Goal: Task Accomplishment & Management: Manage account settings

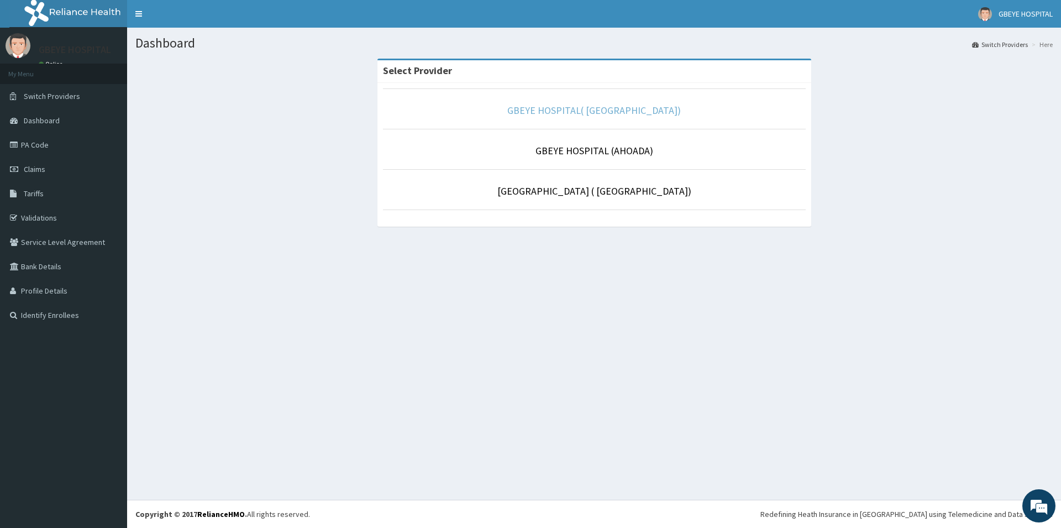
click at [608, 114] on link "GBEYE HOSPITAL( [GEOGRAPHIC_DATA])" at bounding box center [593, 110] width 173 height 13
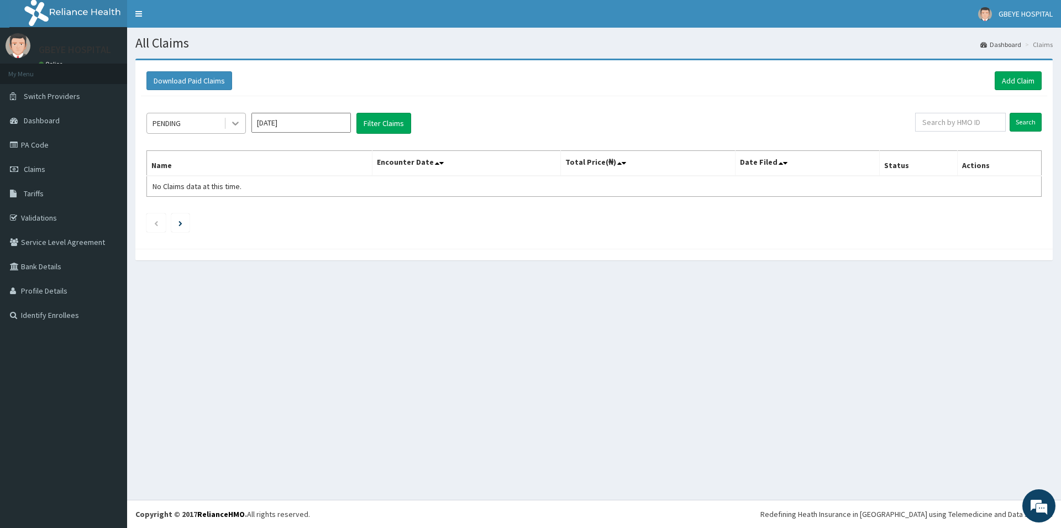
click at [235, 124] on icon at bounding box center [235, 124] width 7 height 4
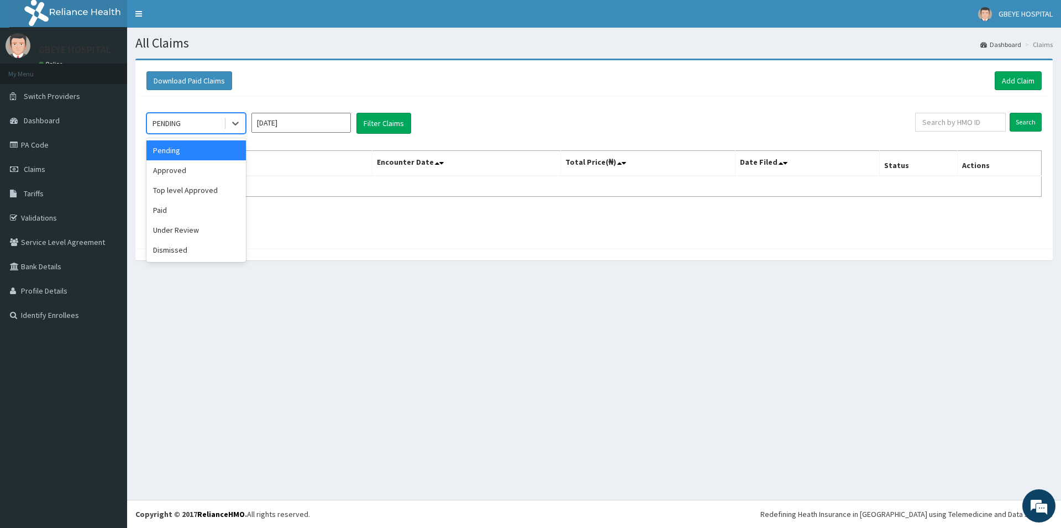
click at [211, 152] on div "Pending" at bounding box center [195, 150] width 99 height 20
click at [330, 124] on input "Aug 2025" at bounding box center [300, 123] width 99 height 20
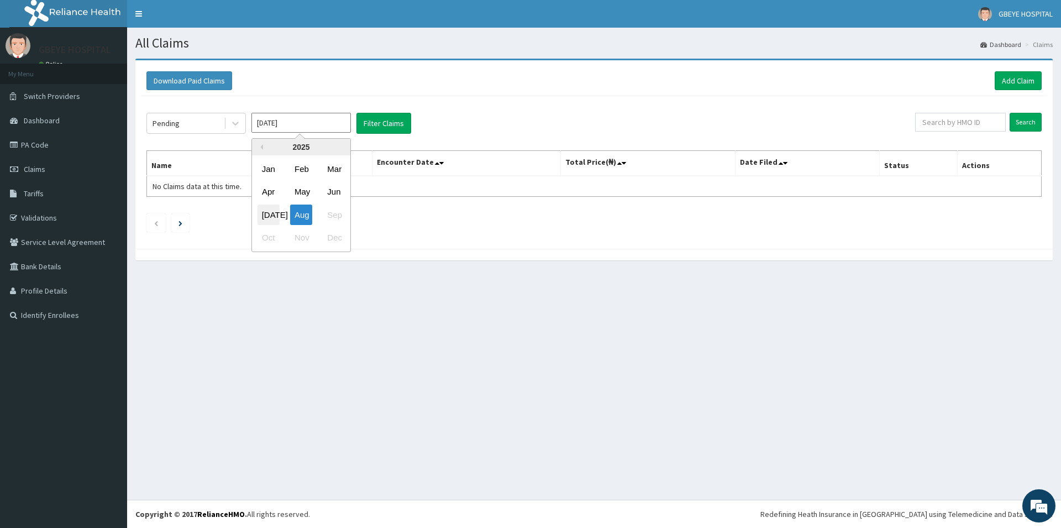
click at [271, 214] on div "Jul" at bounding box center [268, 214] width 22 height 20
click at [397, 122] on button "Filter Claims" at bounding box center [383, 123] width 55 height 21
click at [386, 123] on button "Filter Claims" at bounding box center [383, 123] width 55 height 21
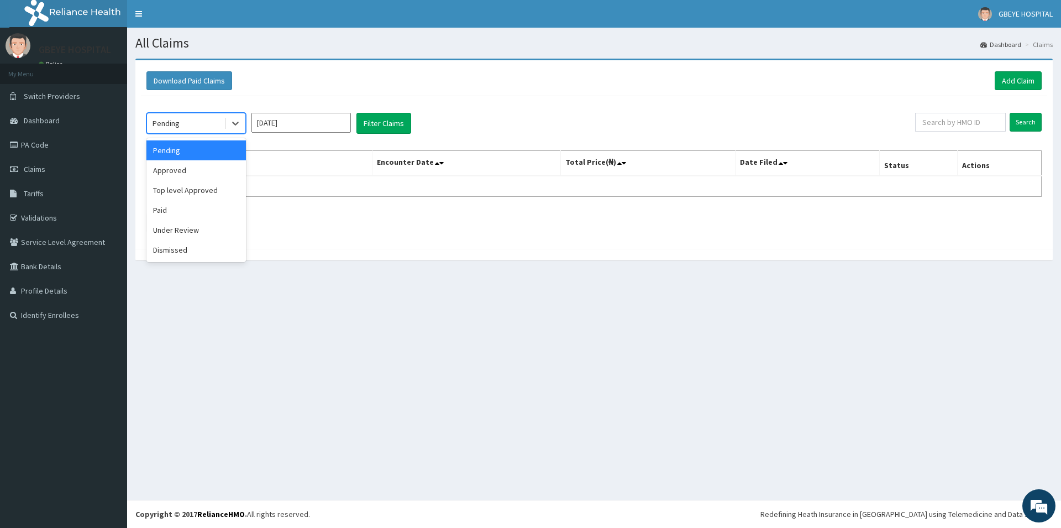
click at [209, 121] on div "Pending" at bounding box center [185, 123] width 77 height 18
click at [233, 122] on icon at bounding box center [235, 124] width 7 height 4
click at [374, 124] on button "Filter Claims" at bounding box center [383, 123] width 55 height 21
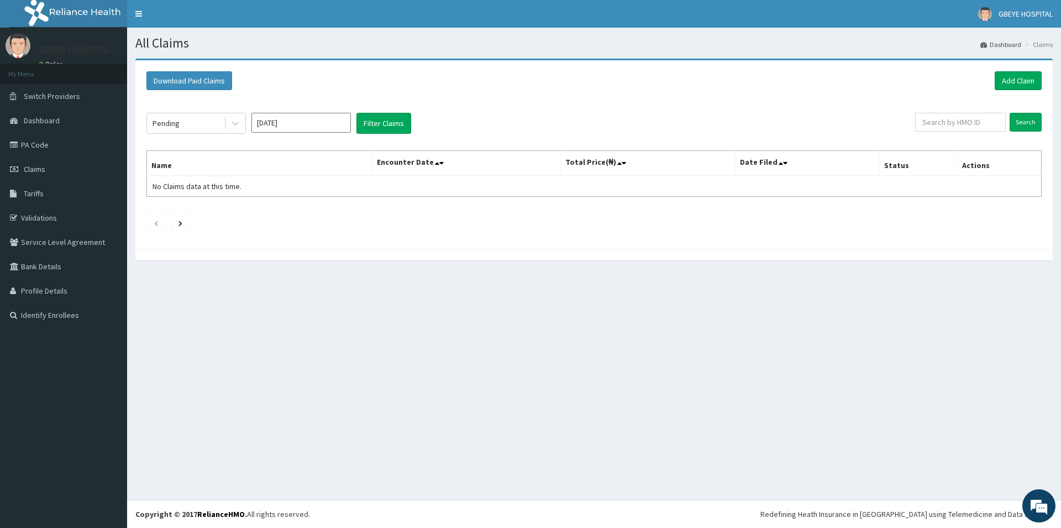
click at [292, 118] on input "Jul 2025" at bounding box center [300, 123] width 99 height 20
click at [181, 218] on li at bounding box center [180, 222] width 18 height 19
click at [236, 122] on icon at bounding box center [235, 123] width 11 height 11
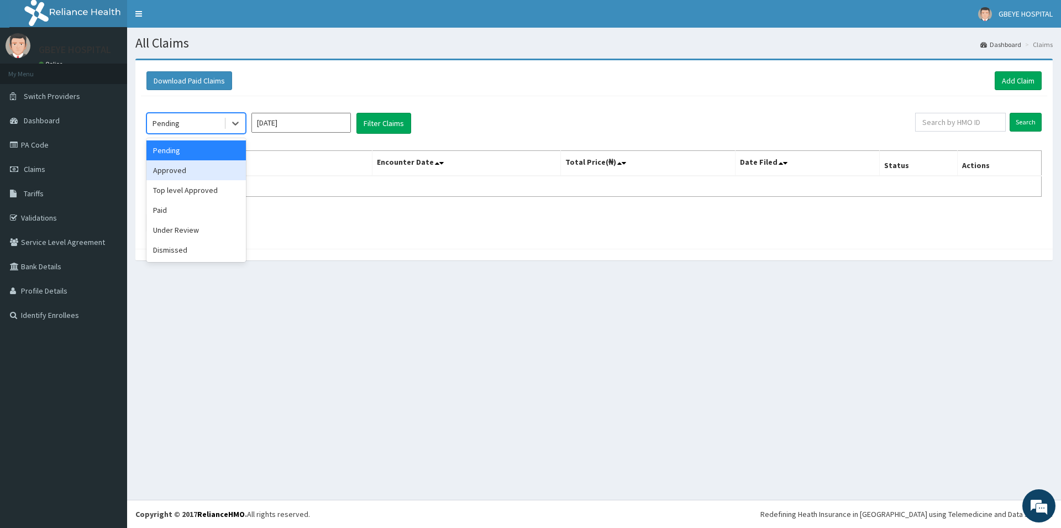
click at [211, 169] on div "Approved" at bounding box center [195, 170] width 99 height 20
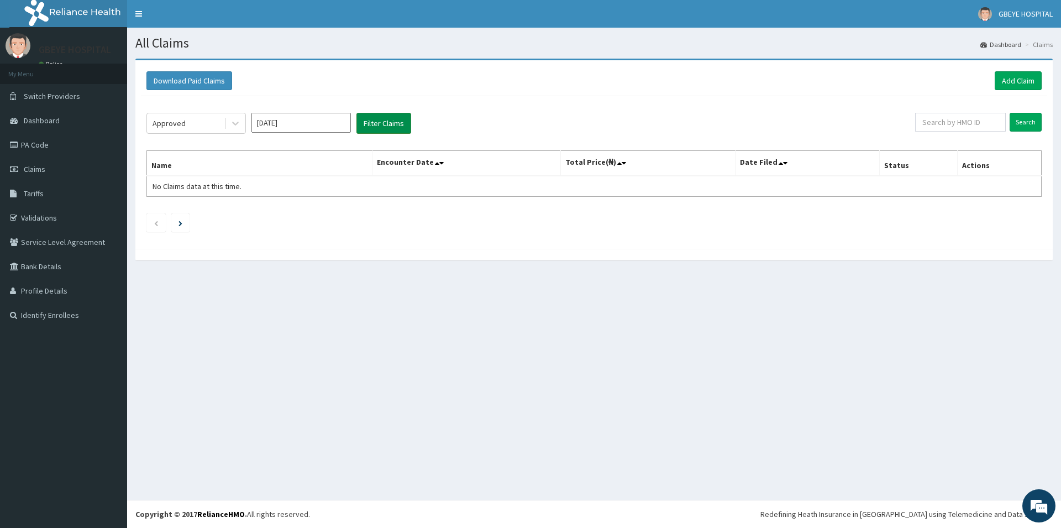
click at [391, 124] on button "Filter Claims" at bounding box center [383, 123] width 55 height 21
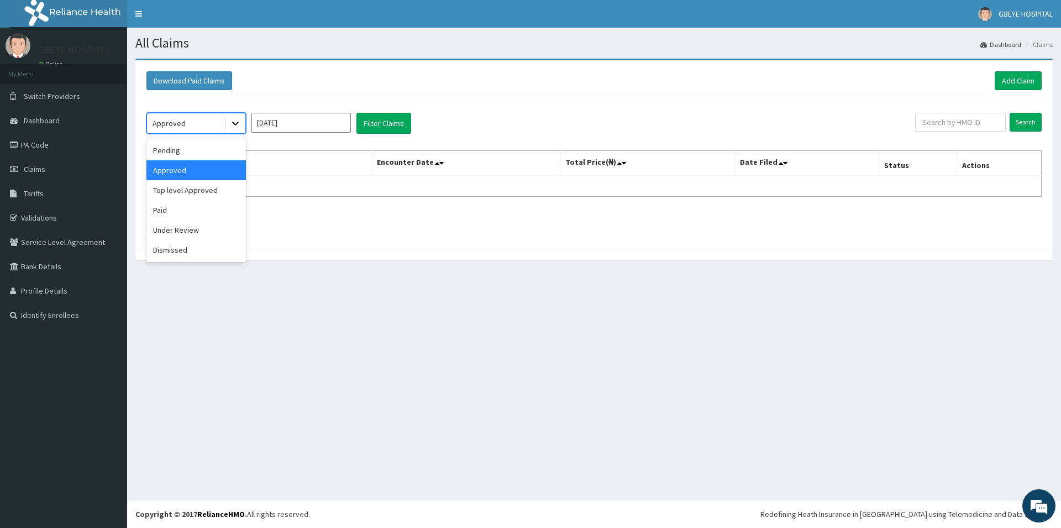
click at [235, 125] on icon at bounding box center [235, 124] width 7 height 4
click at [193, 206] on div "Paid" at bounding box center [195, 210] width 99 height 20
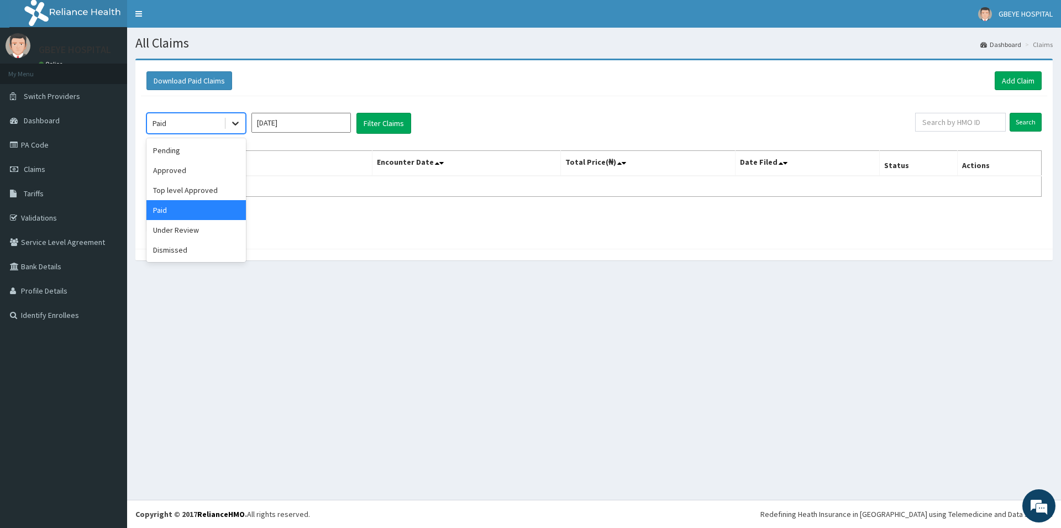
click at [232, 125] on icon at bounding box center [235, 123] width 11 height 11
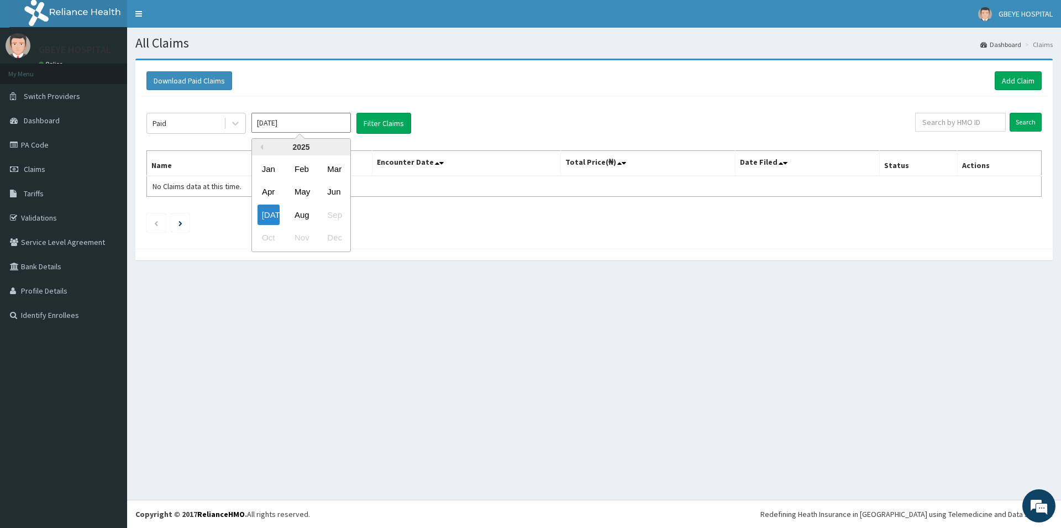
click at [330, 127] on input "Jul 2025" at bounding box center [300, 123] width 99 height 20
click at [271, 188] on div "Apr" at bounding box center [268, 192] width 22 height 20
type input "Apr 2025"
click at [233, 124] on icon at bounding box center [235, 123] width 11 height 11
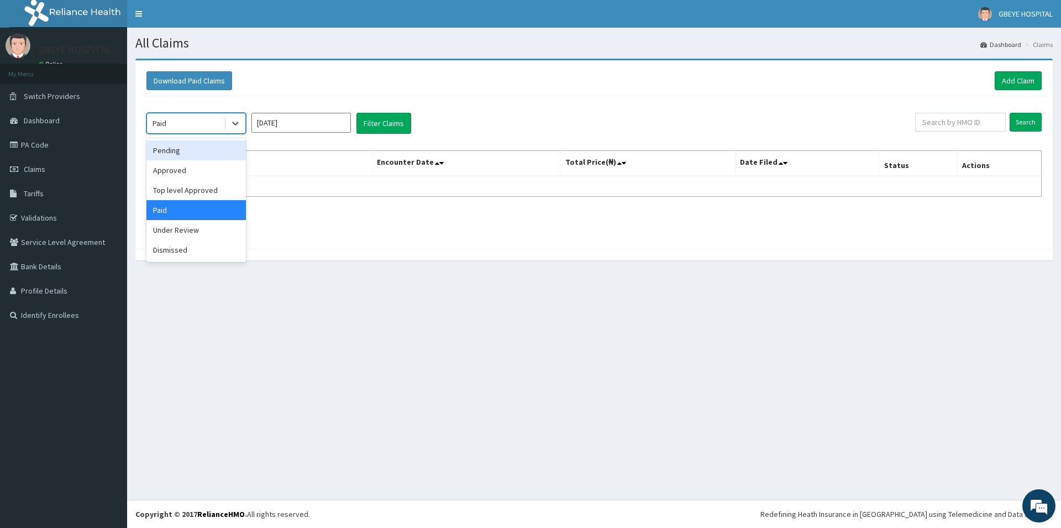
click at [212, 155] on div "Pending" at bounding box center [195, 150] width 99 height 20
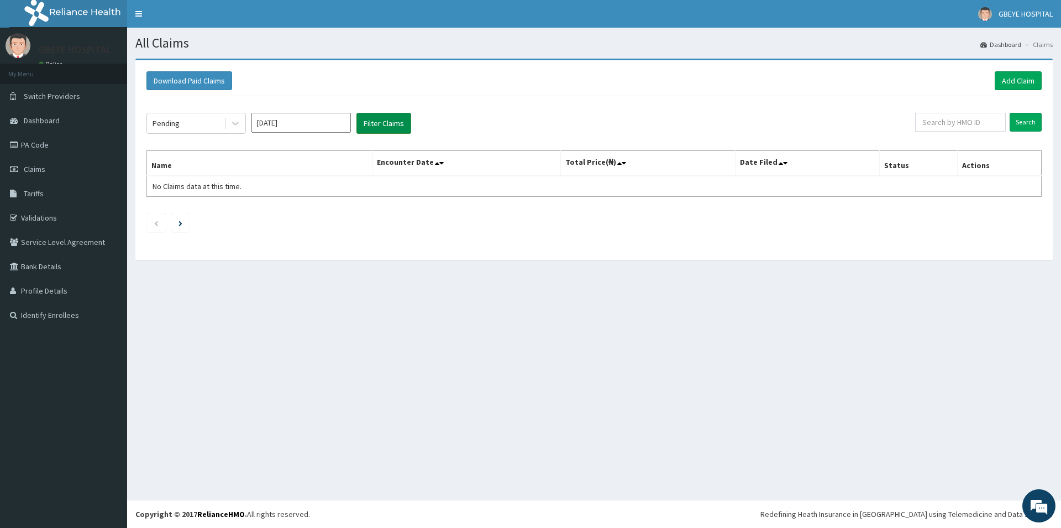
click at [385, 125] on button "Filter Claims" at bounding box center [383, 123] width 55 height 21
click at [377, 129] on button "Filter Claims" at bounding box center [383, 123] width 55 height 21
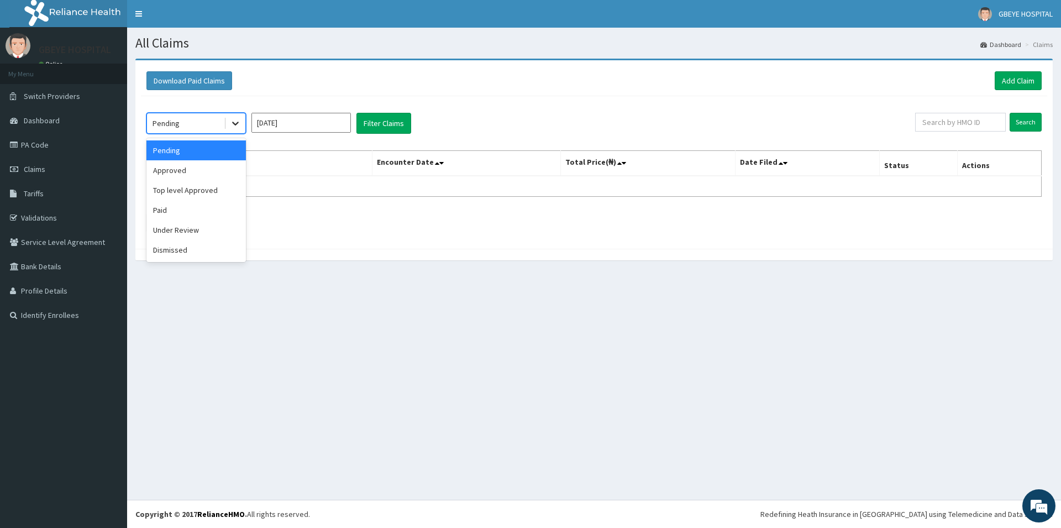
click at [238, 125] on icon at bounding box center [235, 123] width 11 height 11
click at [213, 170] on div "Approved" at bounding box center [195, 170] width 99 height 20
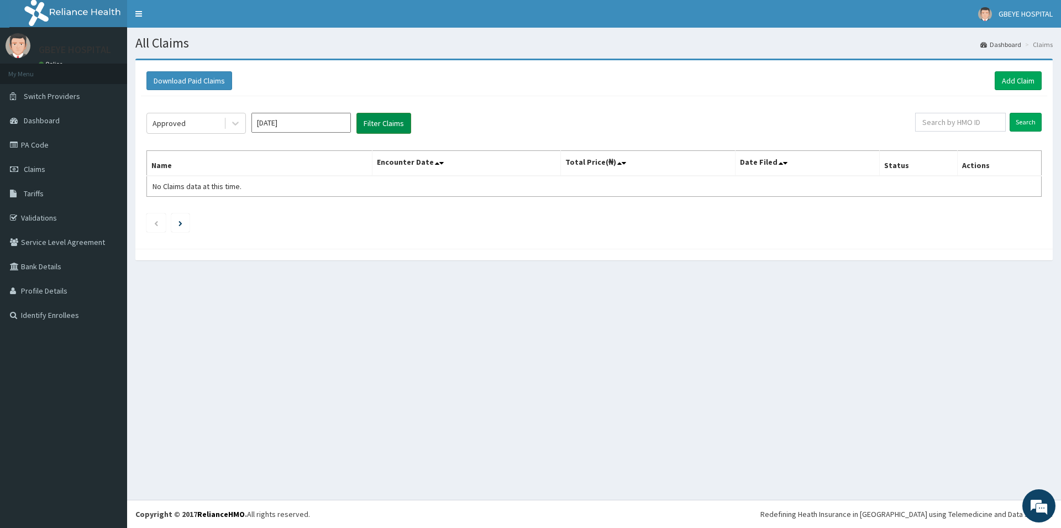
click at [383, 115] on button "Filter Claims" at bounding box center [383, 123] width 55 height 21
click at [1024, 73] on link "Add Claim" at bounding box center [1018, 80] width 47 height 19
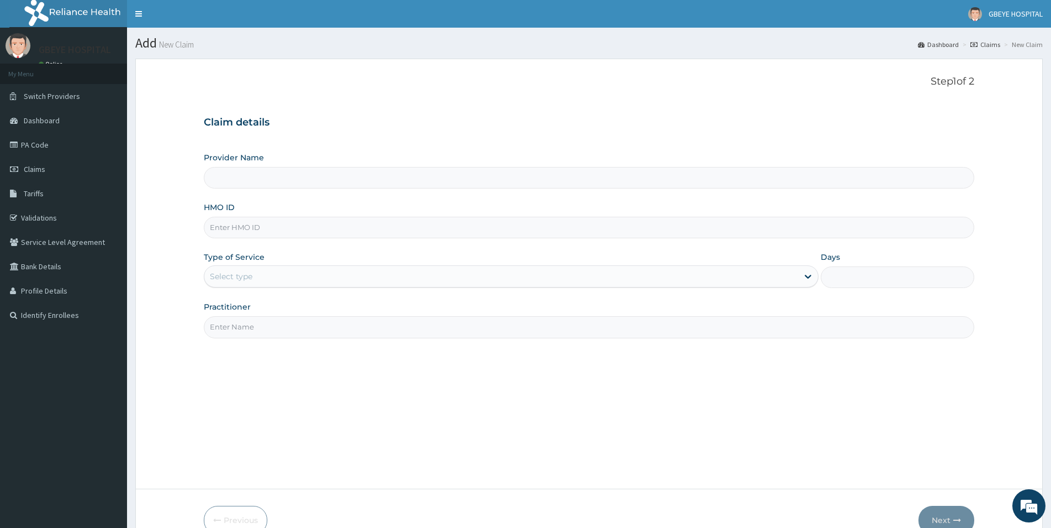
scroll to position [60, 0]
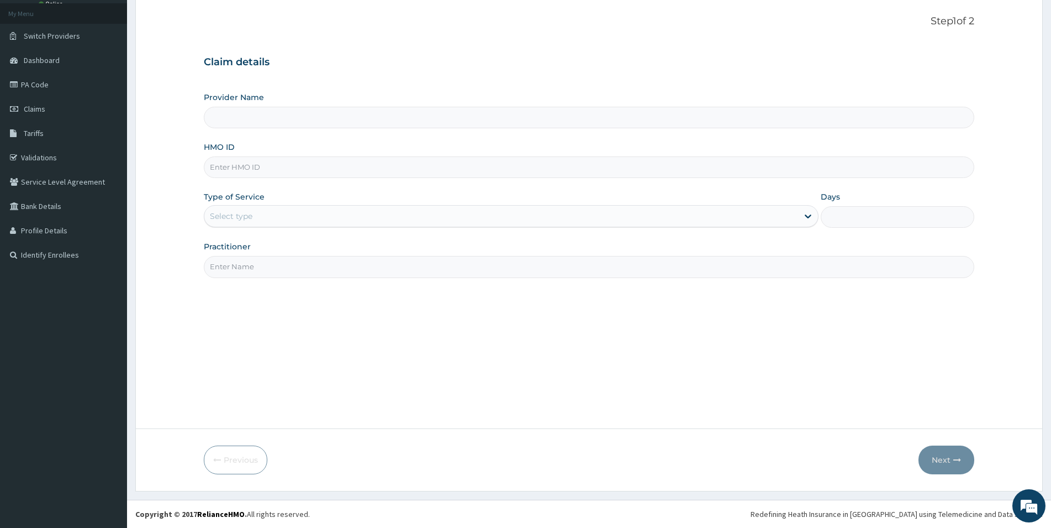
type input "GBEYE HOSPITAL( [GEOGRAPHIC_DATA])"
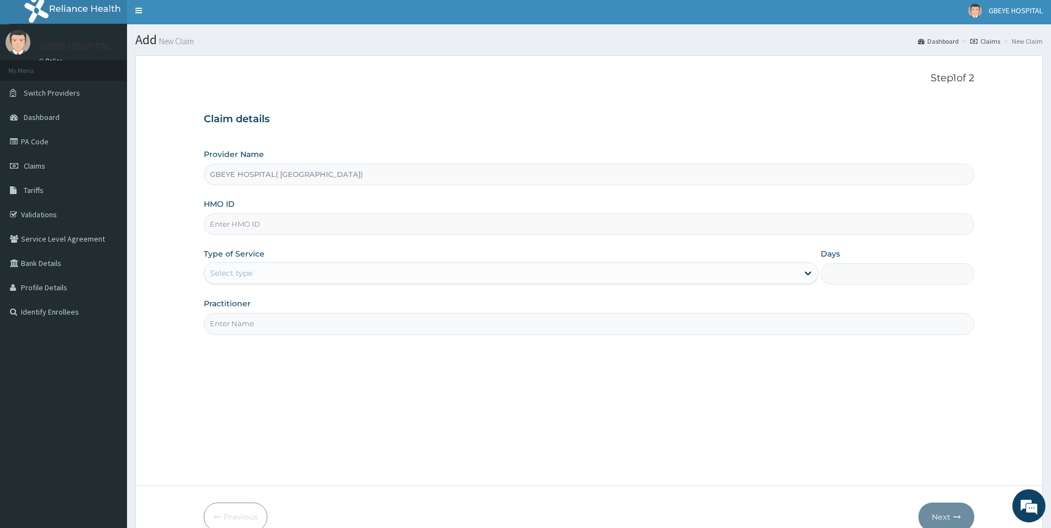
scroll to position [0, 0]
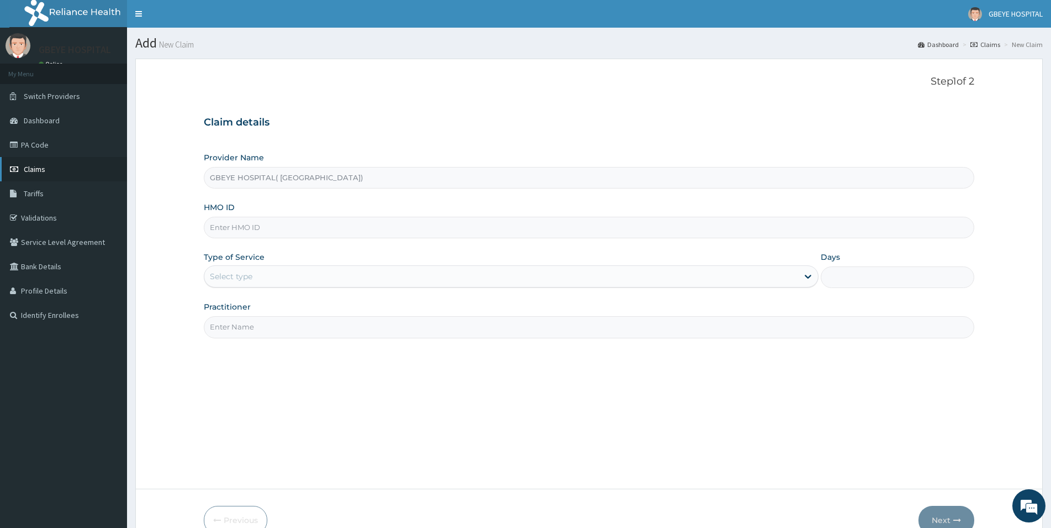
click at [78, 169] on link "Claims" at bounding box center [63, 169] width 127 height 24
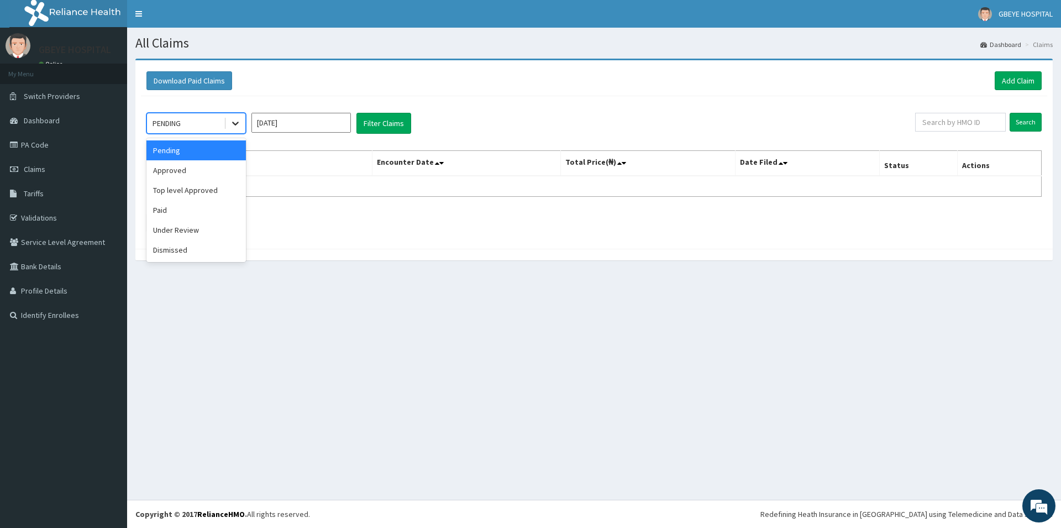
click at [234, 125] on icon at bounding box center [235, 123] width 11 height 11
click at [194, 150] on div "Pending" at bounding box center [195, 150] width 99 height 20
click at [230, 125] on icon at bounding box center [235, 123] width 11 height 11
click at [182, 228] on div "Under Review" at bounding box center [195, 230] width 99 height 20
click at [342, 125] on input "Aug 2025" at bounding box center [300, 123] width 99 height 20
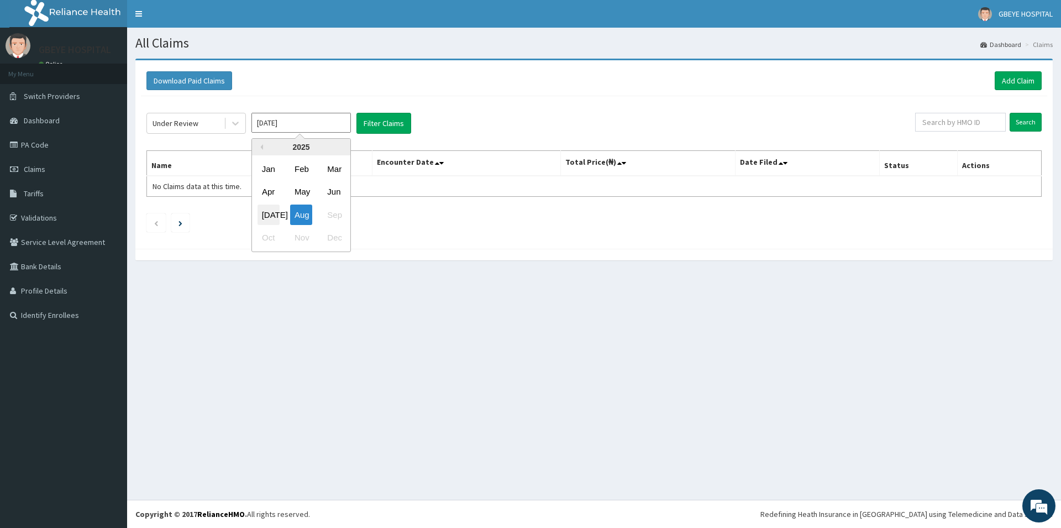
click at [271, 213] on div "Jul" at bounding box center [268, 214] width 22 height 20
type input "Jul 2025"
click at [370, 129] on button "Filter Claims" at bounding box center [383, 123] width 55 height 21
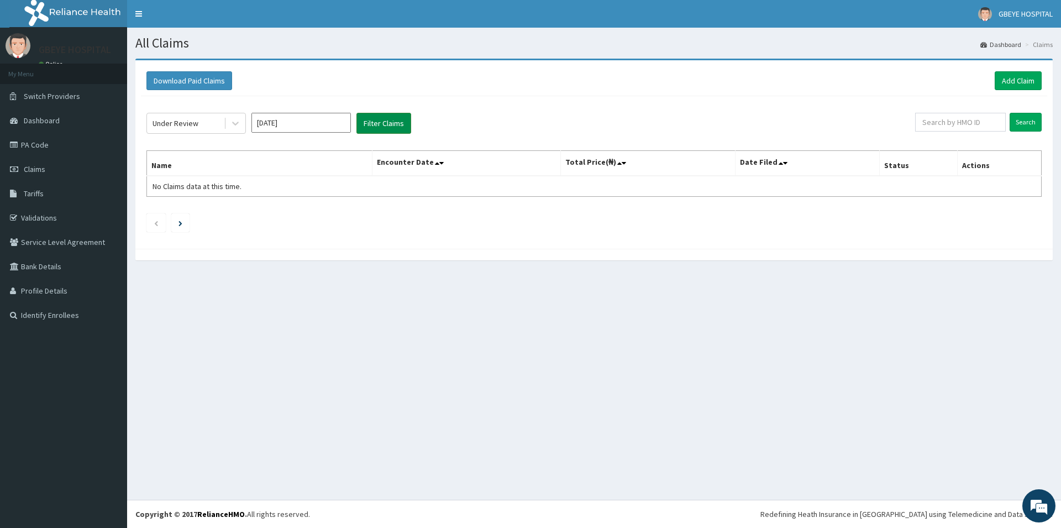
click at [370, 129] on button "Filter Claims" at bounding box center [383, 123] width 55 height 21
click at [389, 123] on button "Filter Claims" at bounding box center [383, 123] width 55 height 21
click at [390, 123] on button "Filter Claims" at bounding box center [383, 123] width 55 height 21
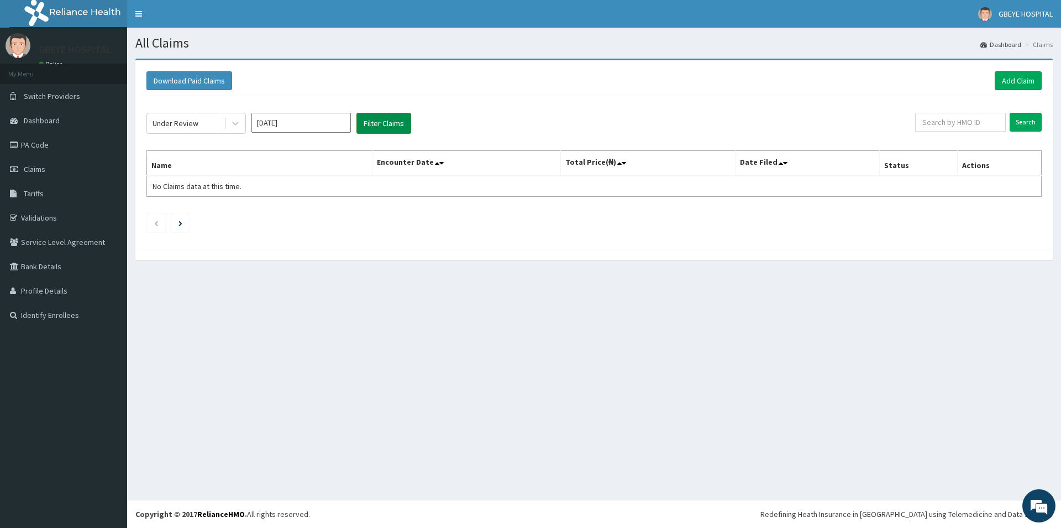
click at [390, 123] on button "Filter Claims" at bounding box center [383, 123] width 55 height 21
click at [236, 122] on icon at bounding box center [235, 123] width 11 height 11
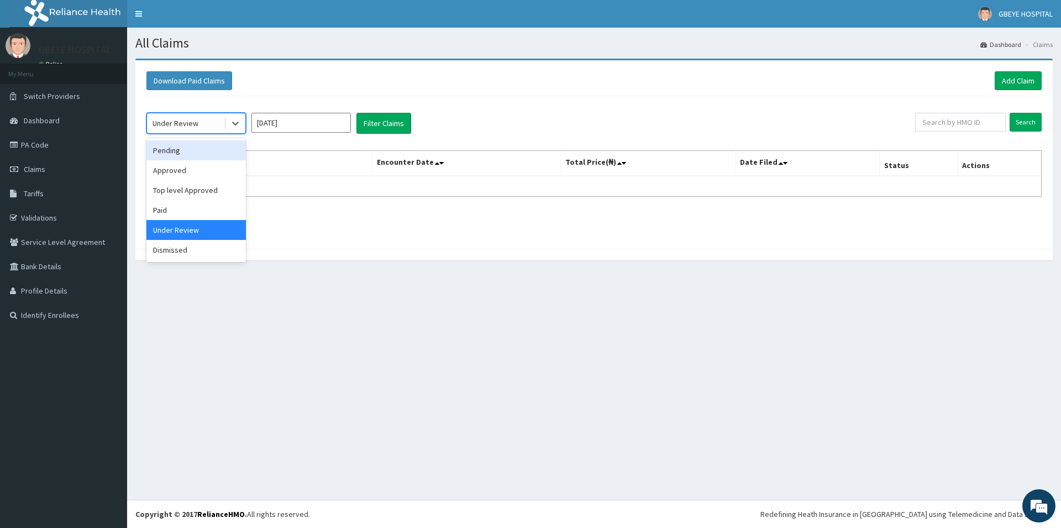
click at [191, 151] on div "Pending" at bounding box center [195, 150] width 99 height 20
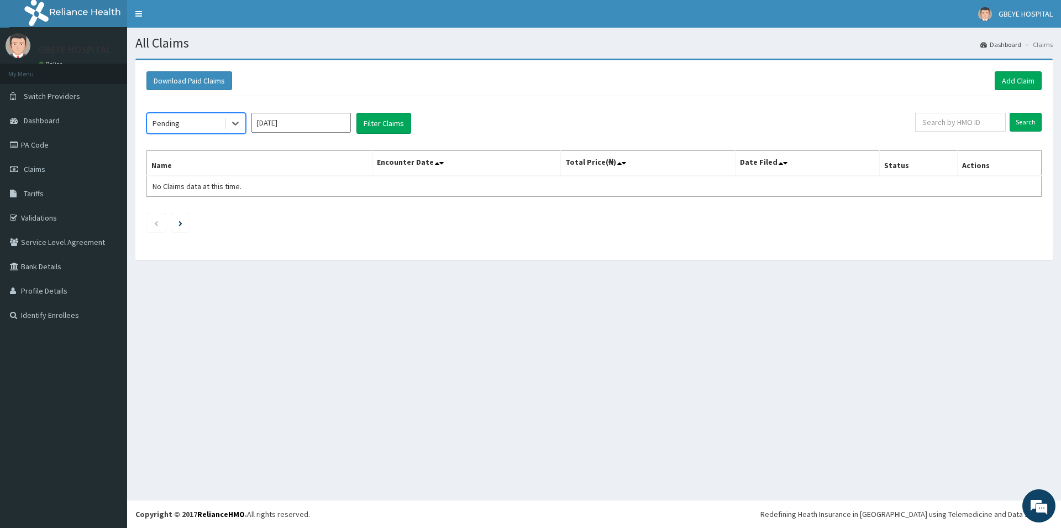
click at [328, 127] on input "Jul 2025" at bounding box center [300, 123] width 99 height 20
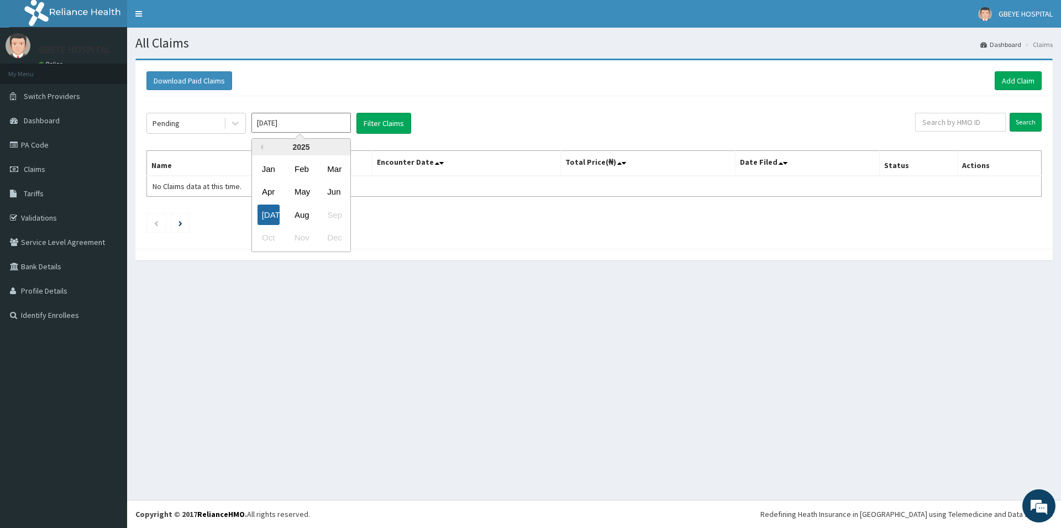
click at [273, 218] on div "[DATE]" at bounding box center [268, 214] width 22 height 20
click at [381, 134] on div "Pending Jul 2025 Filter Claims Search Name Encounter Date Total Price(₦) Date F…" at bounding box center [594, 169] width 906 height 147
click at [382, 127] on button "Filter Claims" at bounding box center [383, 123] width 55 height 21
click at [40, 143] on link "PA Code" at bounding box center [63, 145] width 127 height 24
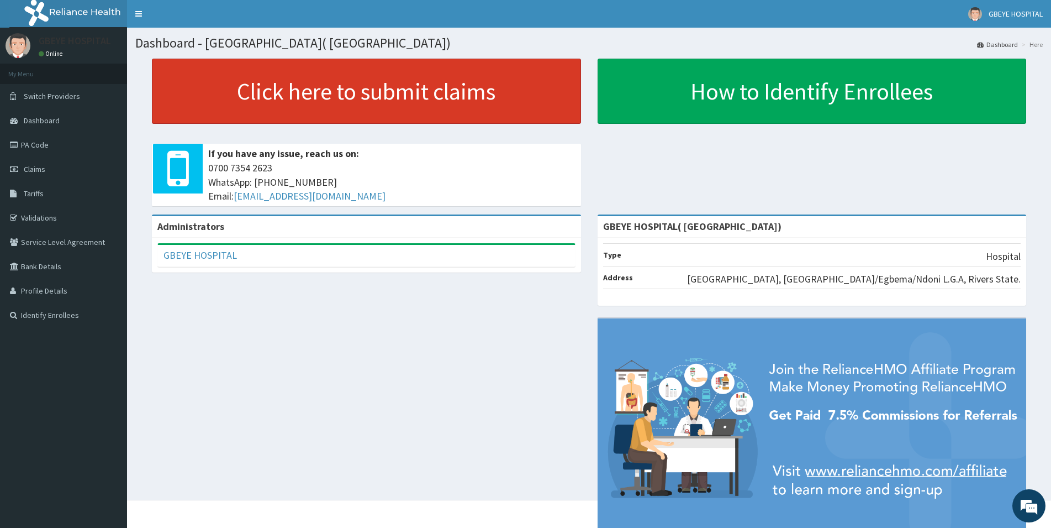
click at [313, 90] on link "Click here to submit claims" at bounding box center [366, 91] width 429 height 65
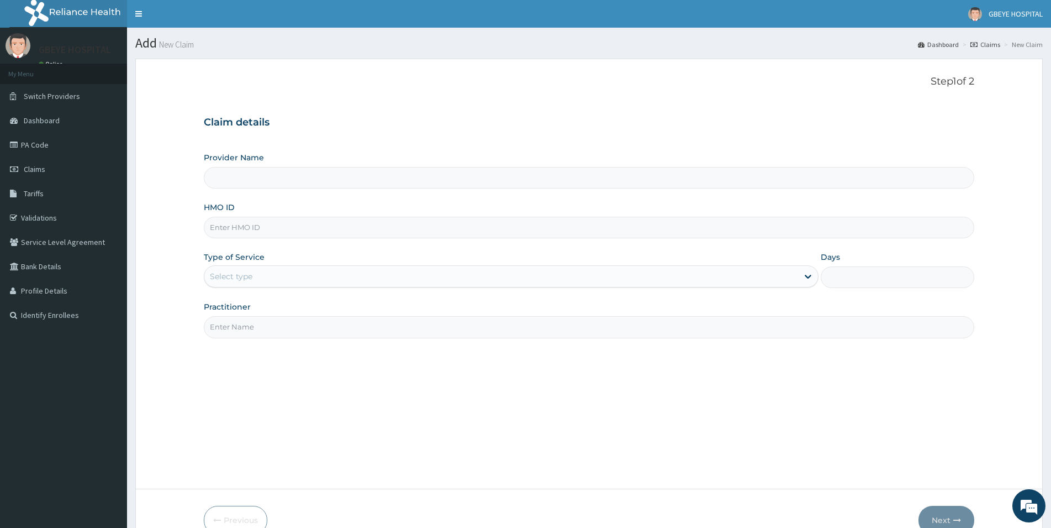
type input "GBEYE HOSPITAL( [GEOGRAPHIC_DATA])"
click at [44, 176] on link "Claims" at bounding box center [63, 169] width 127 height 24
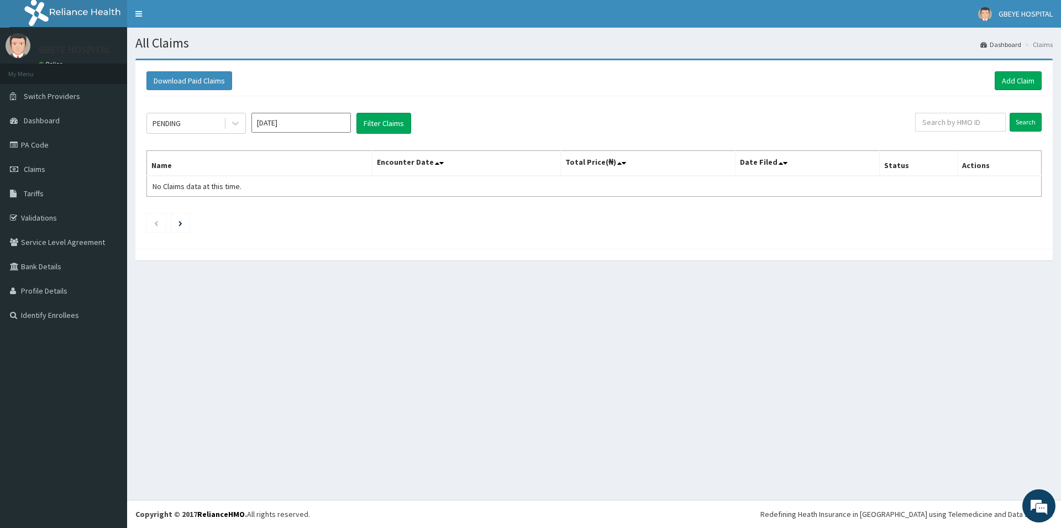
click at [296, 126] on input "Aug 2025" at bounding box center [300, 123] width 99 height 20
click at [390, 124] on button "Filter Claims" at bounding box center [383, 123] width 55 height 21
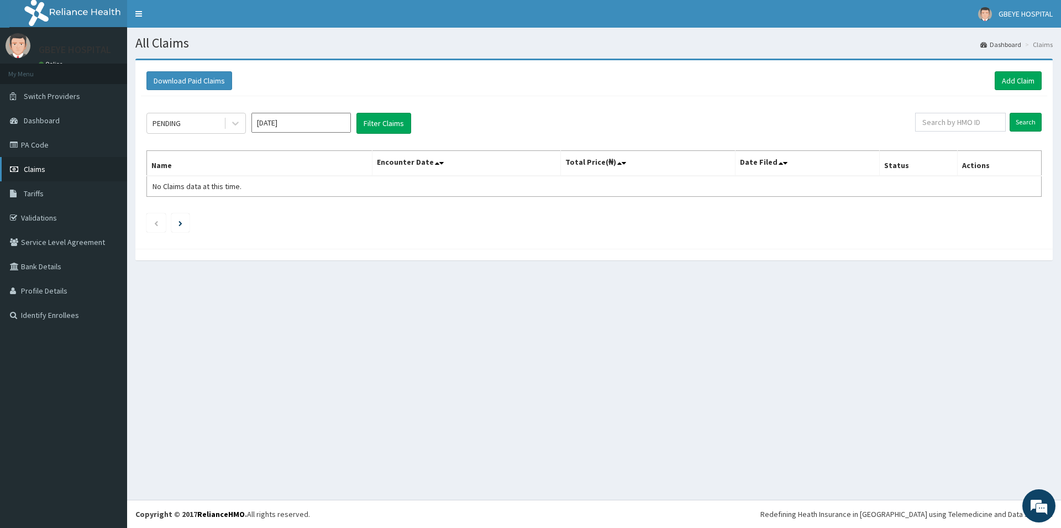
click at [45, 170] on span "Claims" at bounding box center [35, 169] width 22 height 10
click at [439, 165] on icon at bounding box center [437, 163] width 4 height 8
click at [180, 186] on span "No Claims data at this time." at bounding box center [196, 186] width 89 height 10
click at [199, 182] on span "No Claims data at this time." at bounding box center [196, 186] width 89 height 10
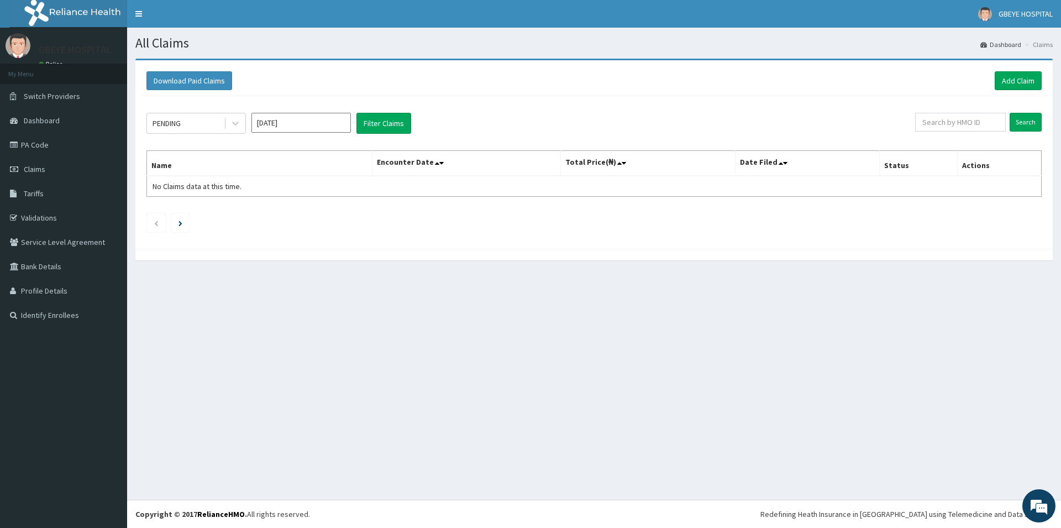
click at [290, 126] on input "Aug 2025" at bounding box center [300, 123] width 99 height 20
click at [390, 209] on div "Previous Year 2025 Jan Feb Mar Apr May Jun Jul Aug Sep Oct Nov Dec" at bounding box center [318, 196] width 188 height 117
click at [211, 125] on div "PENDING" at bounding box center [185, 123] width 77 height 18
click at [67, 101] on span "Switch Providers" at bounding box center [52, 96] width 56 height 10
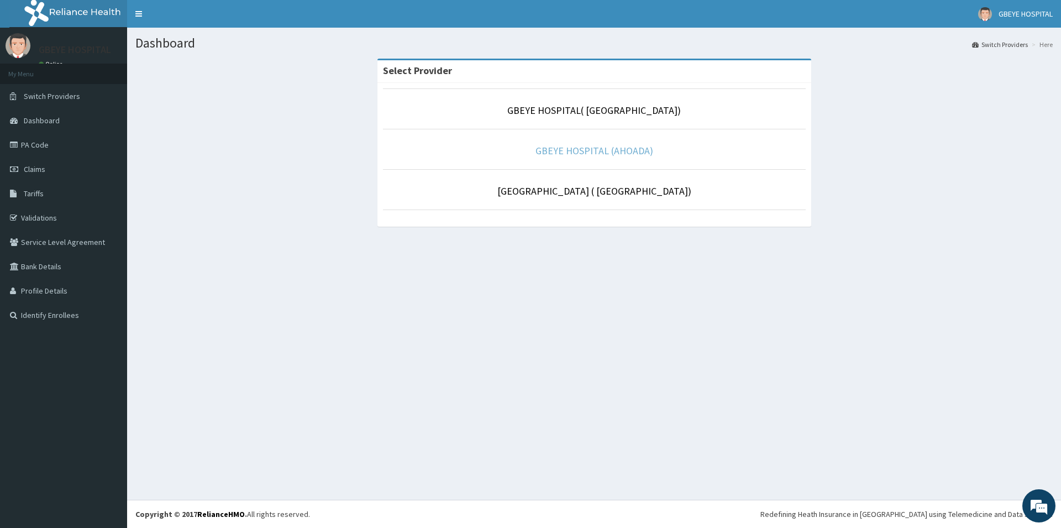
click at [582, 155] on link "GBEYE HOSPITAL (AHOADA)" at bounding box center [594, 150] width 118 height 13
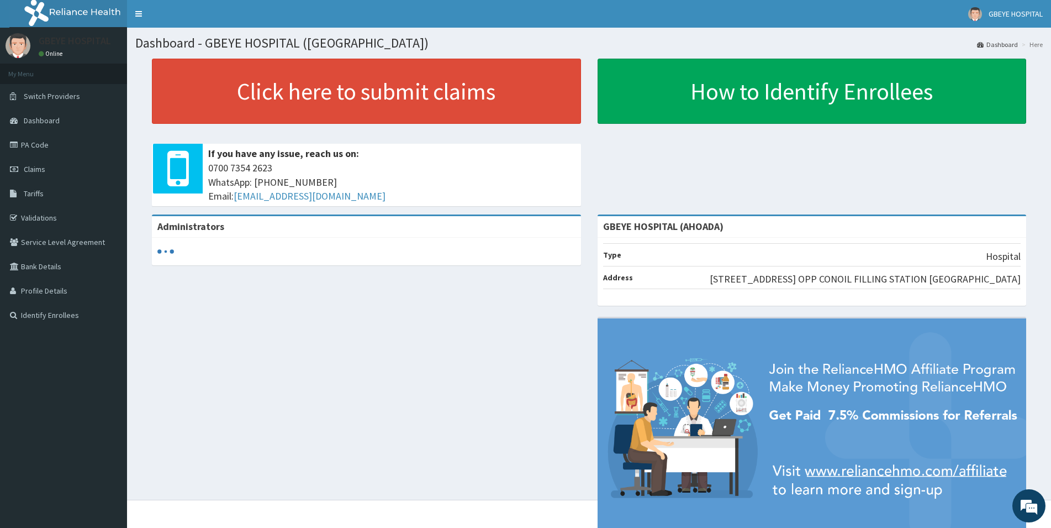
click at [35, 99] on span "Switch Providers" at bounding box center [52, 96] width 56 height 10
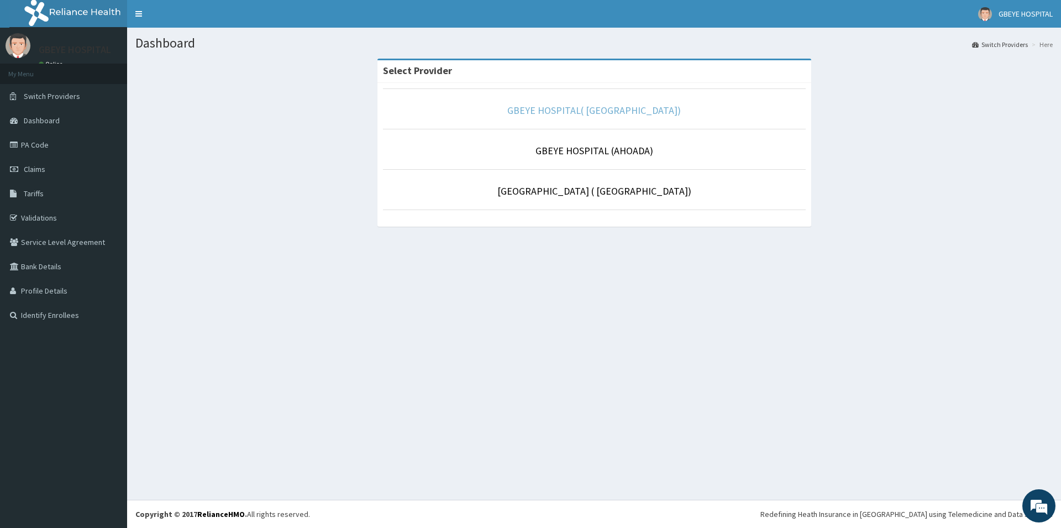
click at [602, 109] on link "GBEYE HOSPITAL( [GEOGRAPHIC_DATA])" at bounding box center [593, 110] width 173 height 13
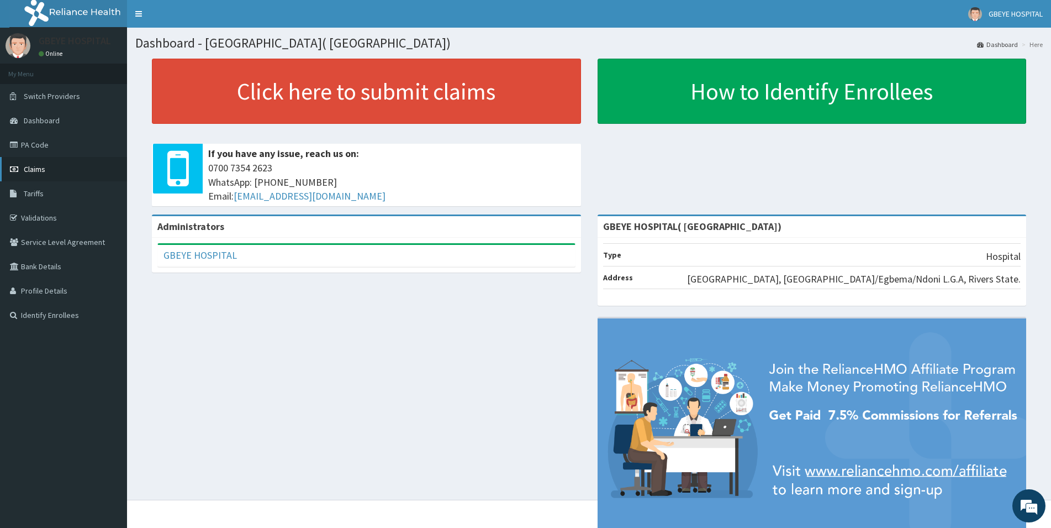
click at [47, 168] on link "Claims" at bounding box center [63, 169] width 127 height 24
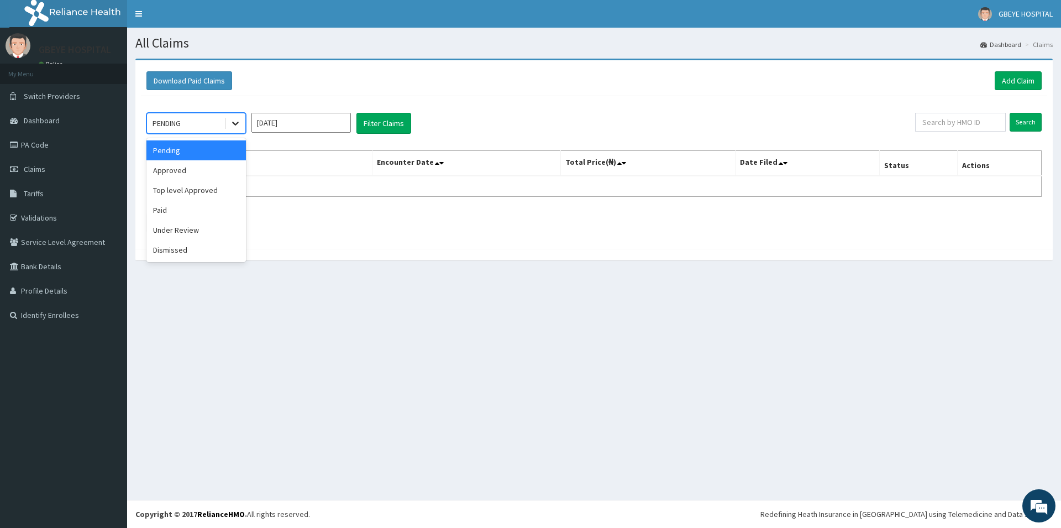
click at [231, 124] on icon at bounding box center [235, 123] width 11 height 11
click at [185, 152] on div "Pending" at bounding box center [195, 150] width 99 height 20
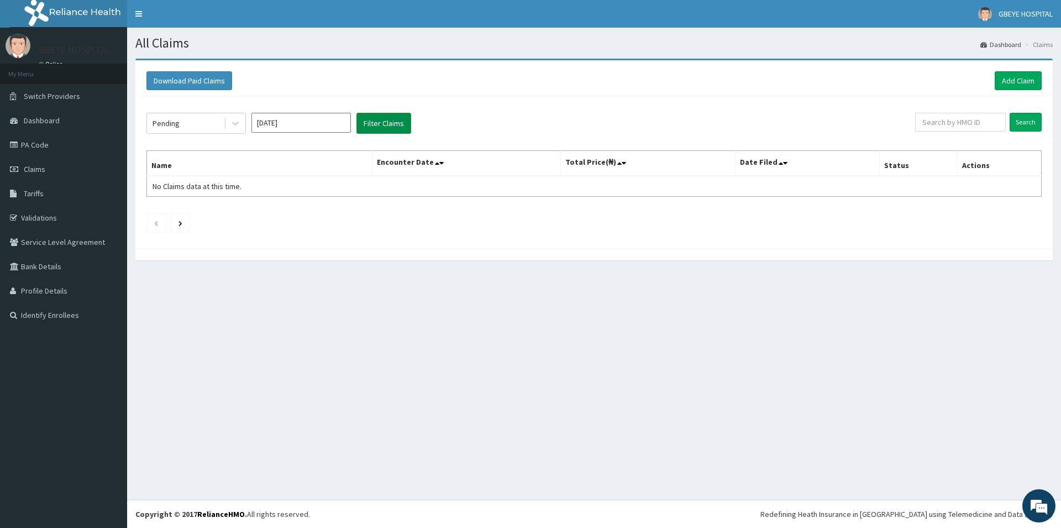
click at [377, 125] on button "Filter Claims" at bounding box center [383, 123] width 55 height 21
click at [319, 117] on input "[DATE]" at bounding box center [300, 123] width 99 height 20
click at [262, 216] on div "[DATE]" at bounding box center [268, 214] width 22 height 20
click at [380, 125] on button "Filter Claims" at bounding box center [383, 123] width 55 height 21
click at [381, 127] on button "Filter Claims" at bounding box center [383, 123] width 55 height 21
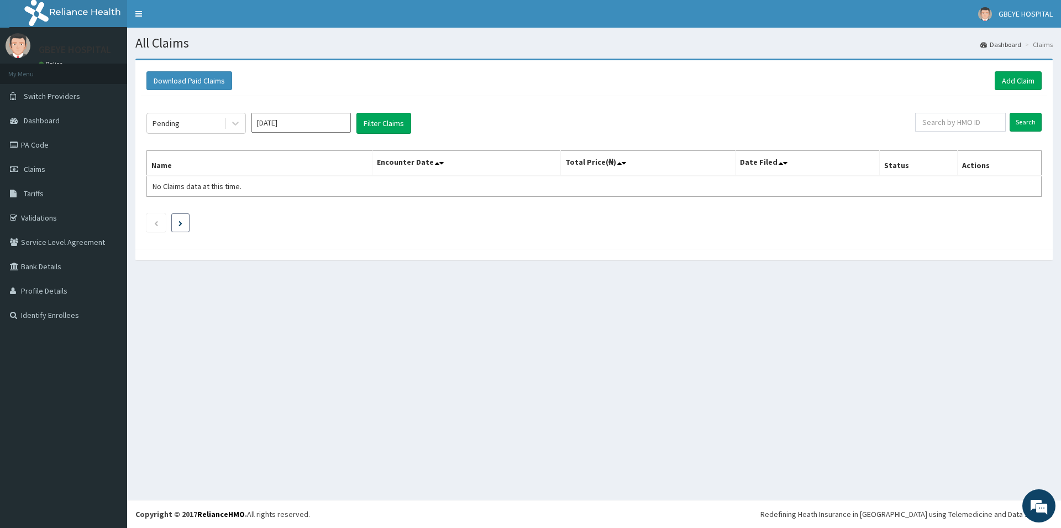
click at [183, 216] on li at bounding box center [180, 222] width 18 height 19
click at [183, 219] on li at bounding box center [180, 222] width 18 height 19
click at [392, 123] on button "Filter Claims" at bounding box center [383, 123] width 55 height 21
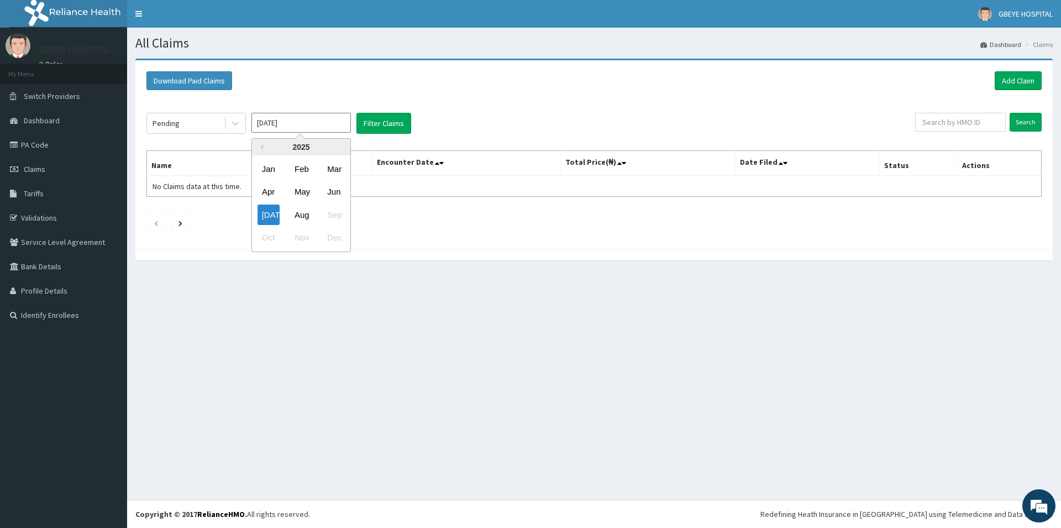
drag, startPoint x: 285, startPoint y: 124, endPoint x: 243, endPoint y: 124, distance: 42.0
click at [251, 124] on input "[DATE]" at bounding box center [300, 123] width 99 height 20
click at [187, 263] on div "Download Paid Claims Add Claim × Note you can only download claims within a max…" at bounding box center [594, 165] width 934 height 213
drag, startPoint x: 300, startPoint y: 123, endPoint x: 242, endPoint y: 124, distance: 58.0
click at [251, 124] on input "[DATE]" at bounding box center [300, 123] width 99 height 20
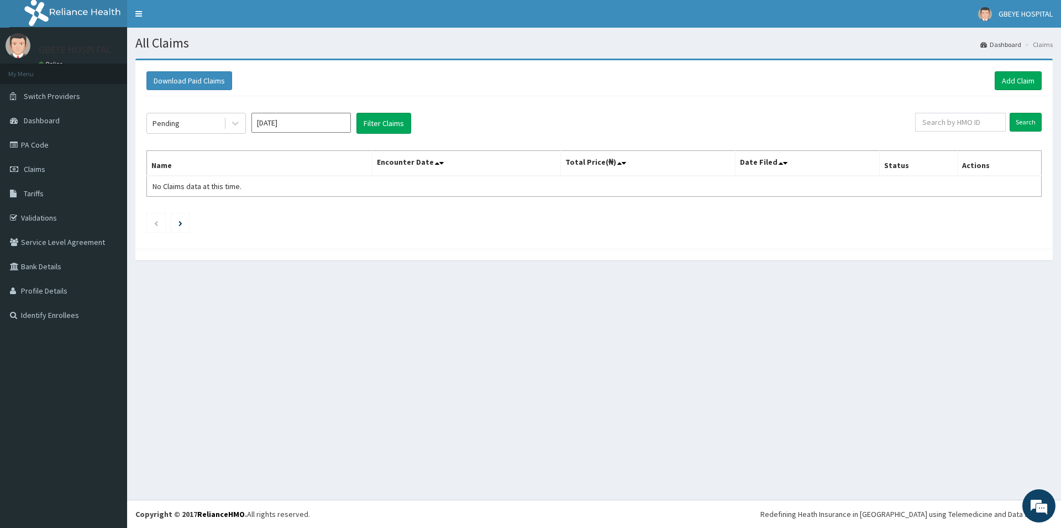
click at [495, 131] on div "Pending [DATE] Filter Claims" at bounding box center [530, 123] width 769 height 21
click at [237, 127] on icon at bounding box center [235, 123] width 11 height 11
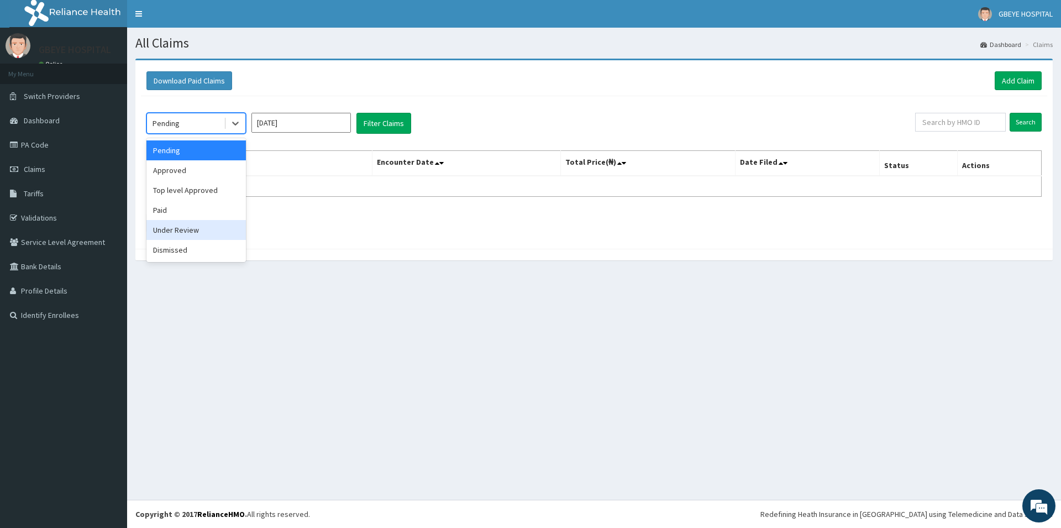
click at [187, 228] on div "Under Review" at bounding box center [195, 230] width 99 height 20
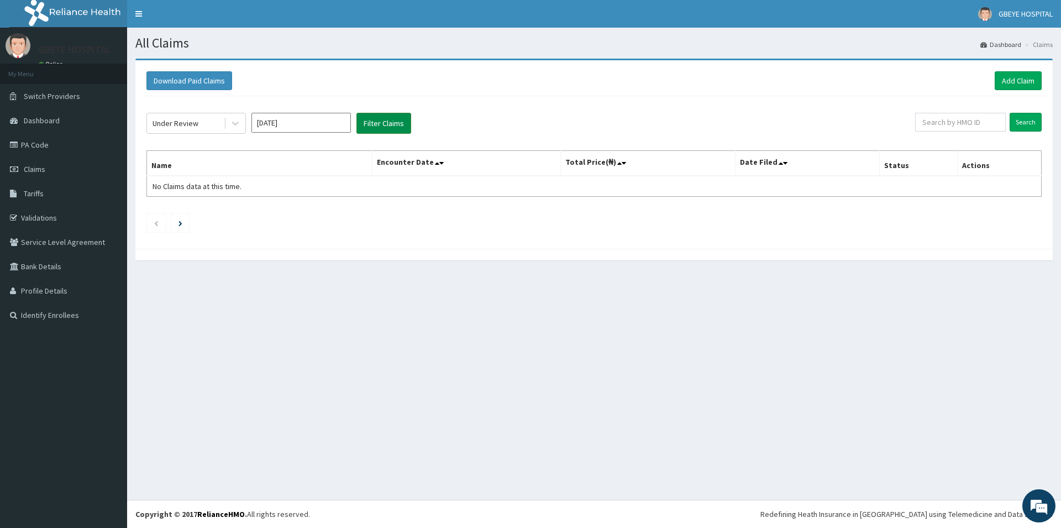
click at [382, 124] on button "Filter Claims" at bounding box center [383, 123] width 55 height 21
click at [1029, 120] on input "Search" at bounding box center [1025, 122] width 32 height 19
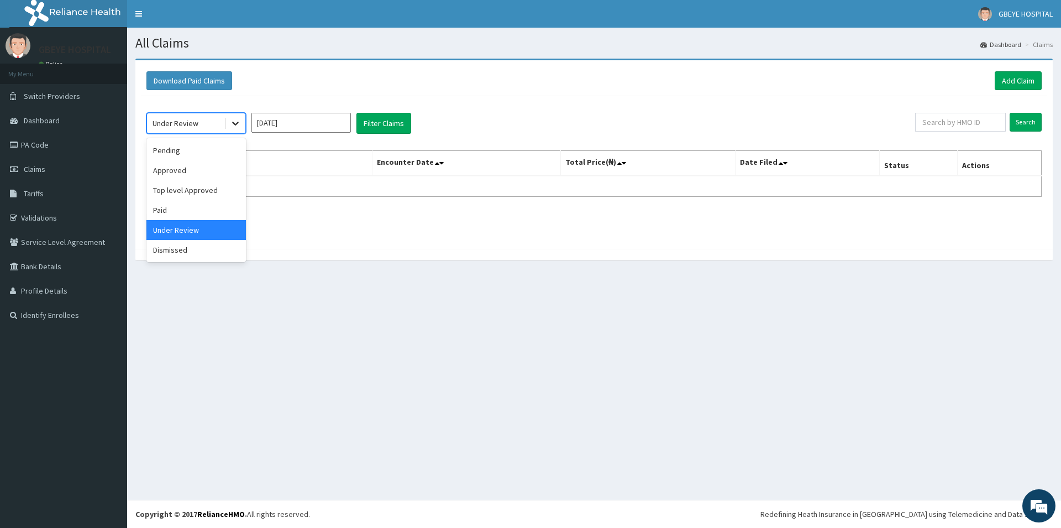
click at [235, 125] on icon at bounding box center [235, 124] width 7 height 4
click at [204, 152] on div "Pending" at bounding box center [195, 150] width 99 height 20
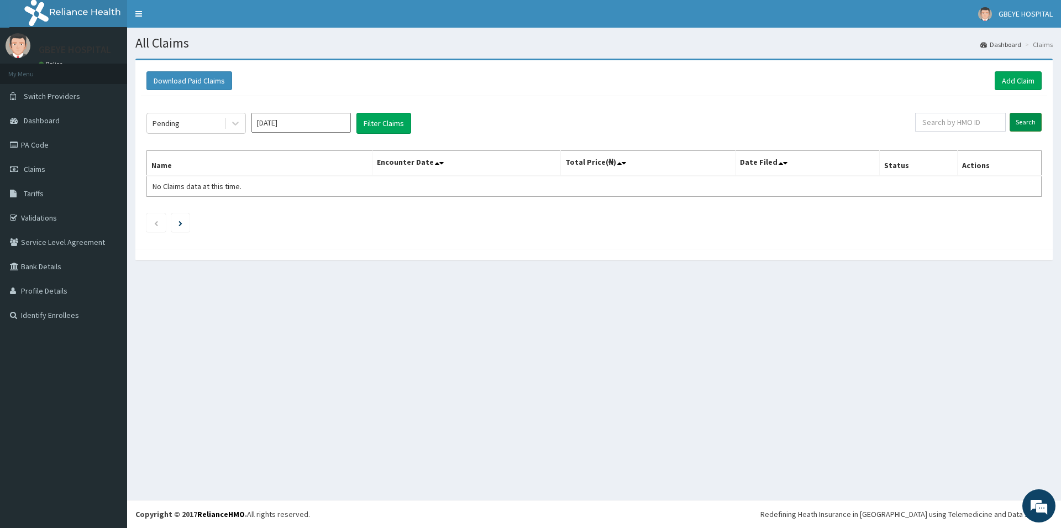
click at [1023, 120] on input "Search" at bounding box center [1025, 122] width 32 height 19
click at [327, 122] on input "[DATE]" at bounding box center [300, 123] width 99 height 20
click at [200, 126] on div "Pending" at bounding box center [185, 123] width 77 height 18
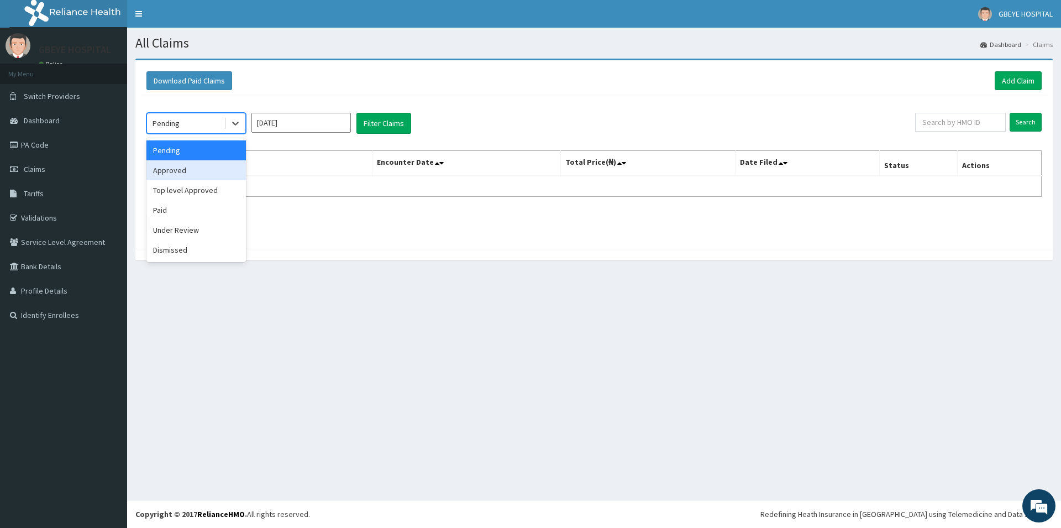
click at [190, 169] on div "Approved" at bounding box center [195, 170] width 99 height 20
click at [309, 129] on input "[DATE]" at bounding box center [300, 123] width 99 height 20
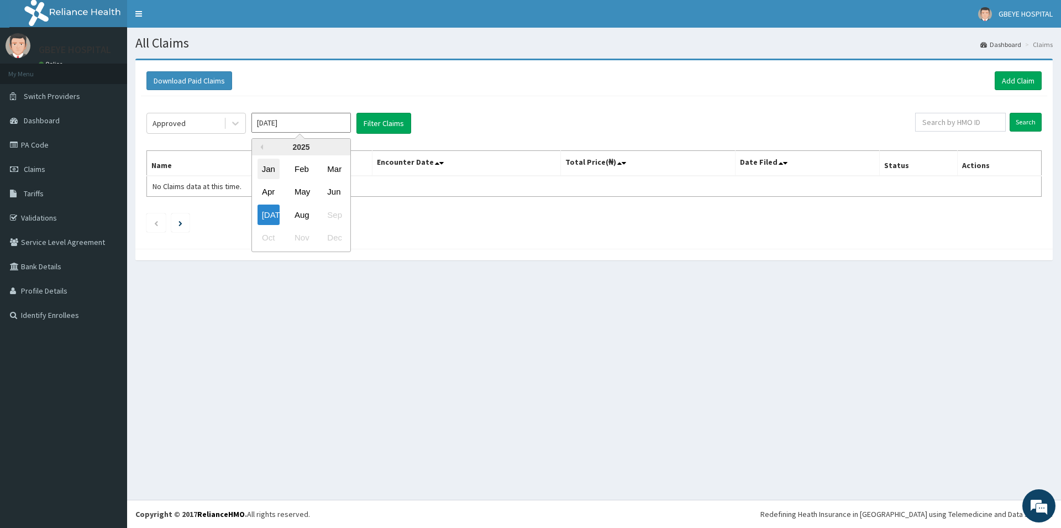
click at [273, 169] on div "Jan" at bounding box center [268, 169] width 22 height 20
type input "[DATE]"
click at [1021, 125] on input "Search" at bounding box center [1025, 122] width 32 height 19
click at [1028, 173] on th "Actions" at bounding box center [999, 163] width 84 height 25
